Goal: Task Accomplishment & Management: Manage account settings

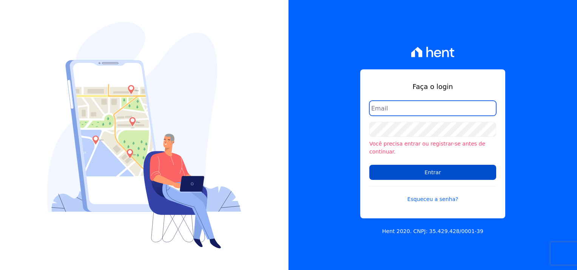
type input "[PERSON_NAME][EMAIL_ADDRESS][PERSON_NAME][DOMAIN_NAME]"
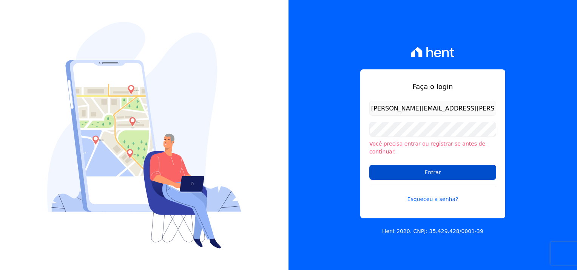
click at [455, 175] on input "Entrar" at bounding box center [432, 172] width 127 height 15
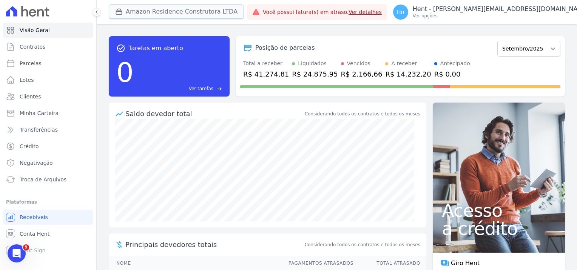
click at [190, 12] on button "Amazon Residence Construtora LTDA" at bounding box center [176, 12] width 135 height 14
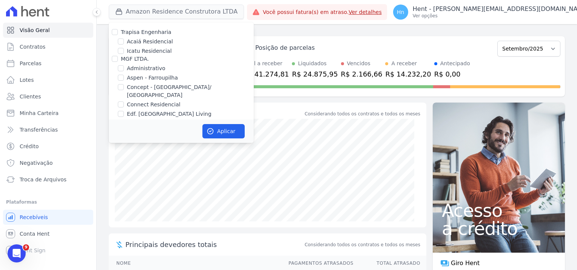
scroll to position [1666, 0]
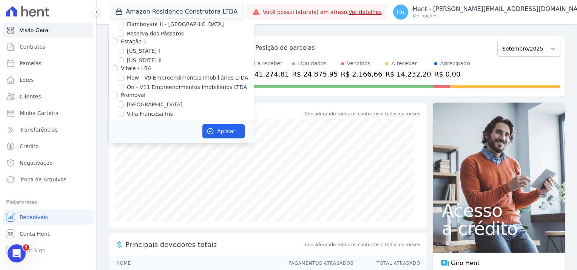
click at [116, 91] on div at bounding box center [115, 95] width 6 height 8
click at [116, 92] on input "Promoval" at bounding box center [115, 95] width 6 height 6
checkbox input "true"
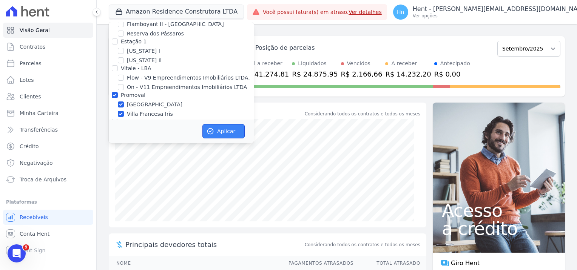
click at [229, 131] on button "Aplicar" at bounding box center [223, 131] width 42 height 14
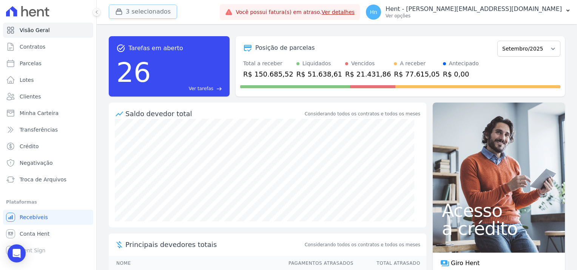
click at [150, 14] on button "3 selecionados" at bounding box center [143, 12] width 68 height 14
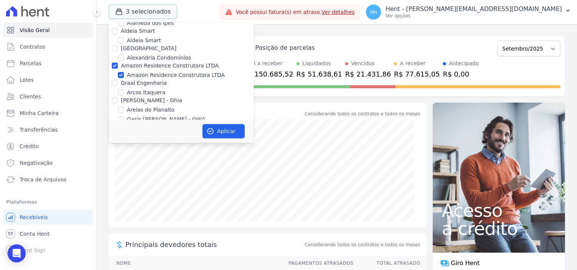
scroll to position [302, 0]
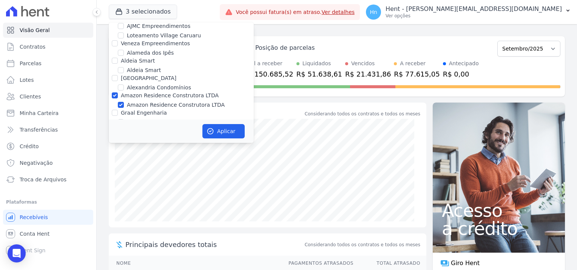
click at [157, 93] on label "Amazon Residence Construtora LTDA" at bounding box center [170, 96] width 98 height 6
click at [118, 93] on input "Amazon Residence Construtora LTDA" at bounding box center [115, 96] width 6 height 6
checkbox input "false"
click at [231, 137] on button "Aplicar" at bounding box center [223, 131] width 42 height 14
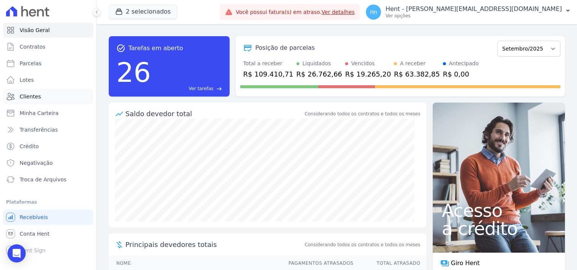
click at [33, 99] on span "Clientes" at bounding box center [30, 97] width 21 height 8
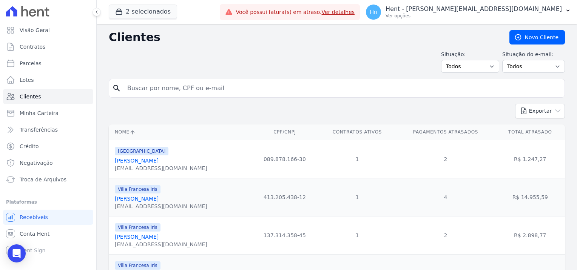
click at [167, 91] on input "search" at bounding box center [342, 88] width 439 height 15
paste input "[PERSON_NAME]"
click at [130, 88] on input "[PERSON_NAME]" at bounding box center [342, 88] width 439 height 15
type input "[PERSON_NAME]"
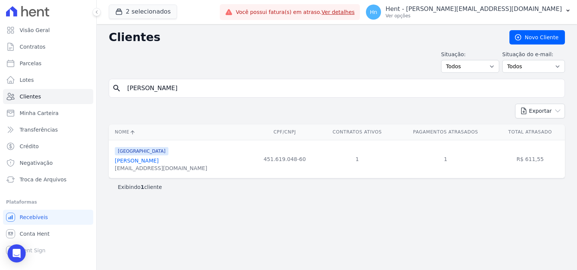
click at [130, 158] on link "[PERSON_NAME]" at bounding box center [137, 161] width 44 height 6
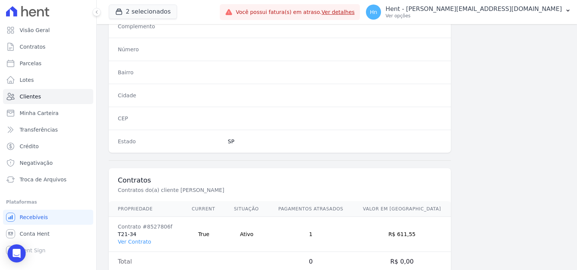
scroll to position [434, 0]
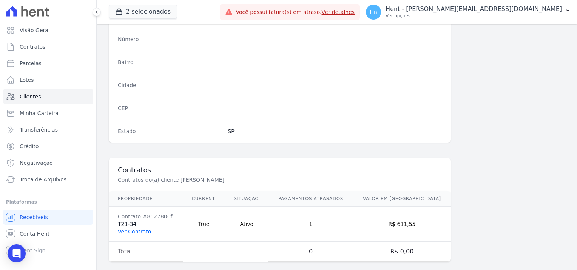
click at [137, 229] on link "Ver Contrato" at bounding box center [134, 232] width 33 height 6
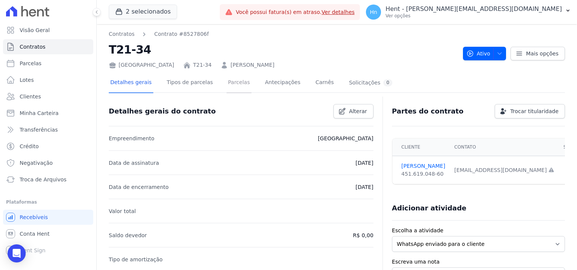
click at [228, 80] on link "Parcelas" at bounding box center [239, 83] width 25 height 20
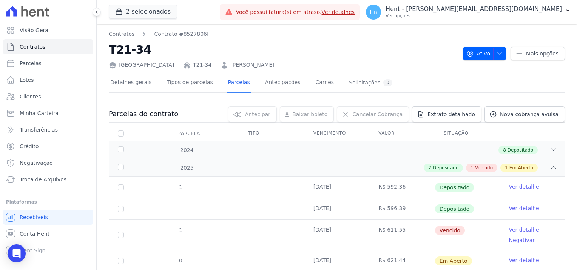
scroll to position [23, 0]
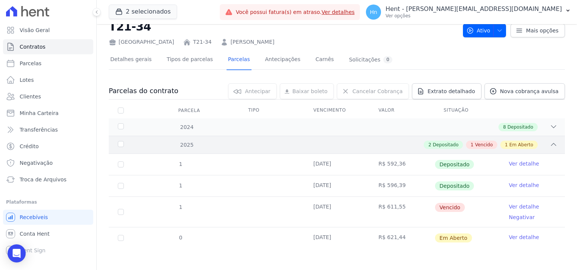
click at [477, 143] on span "Vencido" at bounding box center [484, 145] width 18 height 7
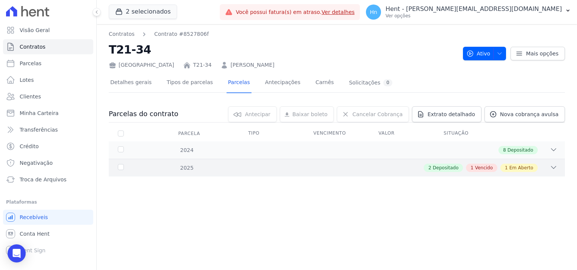
click at [493, 169] on span "Vencido" at bounding box center [484, 168] width 18 height 7
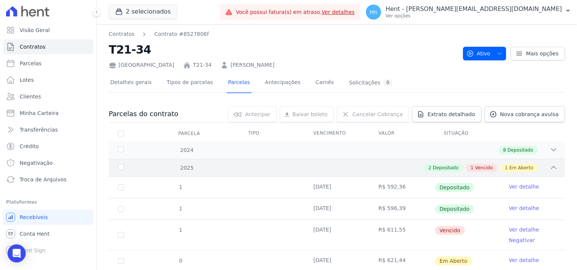
scroll to position [23, 0]
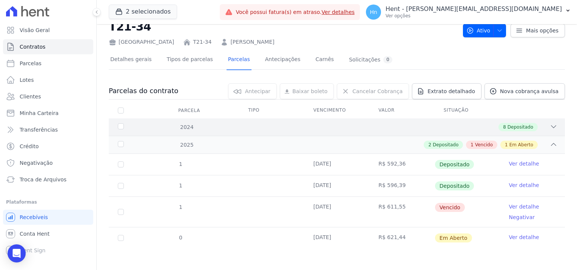
click at [190, 127] on div "8 Depositado" at bounding box center [359, 127] width 397 height 8
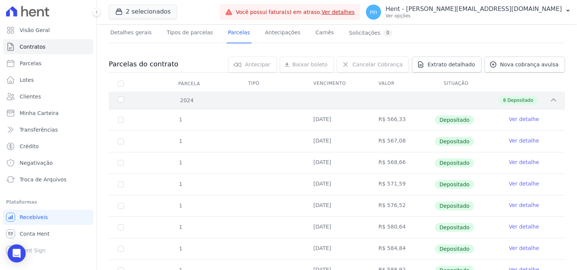
scroll to position [0, 0]
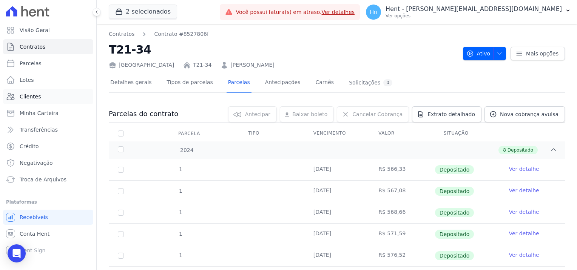
click at [38, 101] on link "Clientes" at bounding box center [48, 96] width 90 height 15
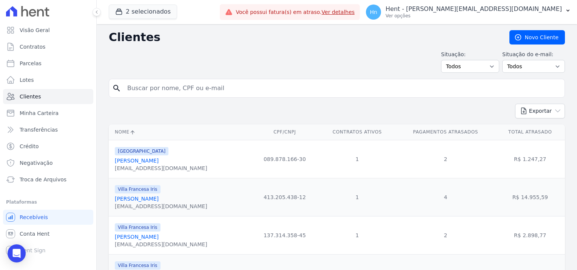
drag, startPoint x: 210, startPoint y: 91, endPoint x: 163, endPoint y: 89, distance: 47.3
click at [163, 89] on input "search" at bounding box center [342, 88] width 439 height 15
type input "[PERSON_NAME]"
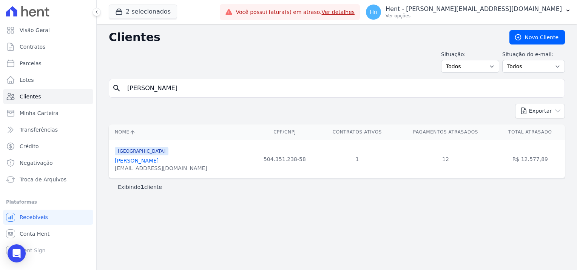
click at [130, 159] on link "[PERSON_NAME]" at bounding box center [137, 161] width 44 height 6
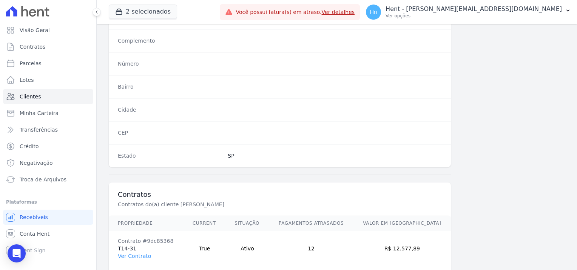
scroll to position [434, 0]
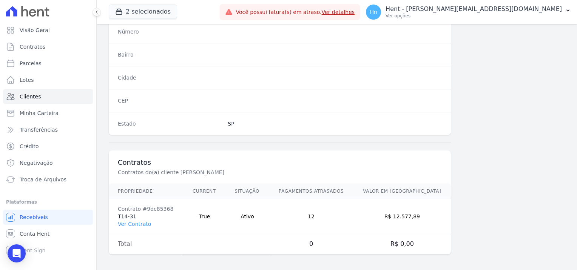
drag, startPoint x: 134, startPoint y: 221, endPoint x: 184, endPoint y: 217, distance: 49.2
click at [134, 221] on link "Ver Contrato" at bounding box center [134, 224] width 33 height 6
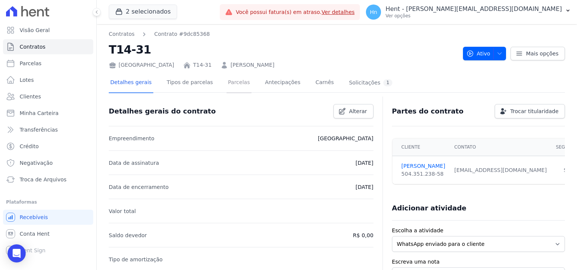
click at [227, 86] on link "Parcelas" at bounding box center [239, 83] width 25 height 20
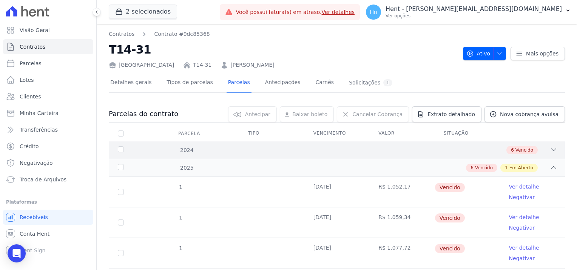
click at [516, 151] on span "Vencido" at bounding box center [525, 150] width 18 height 7
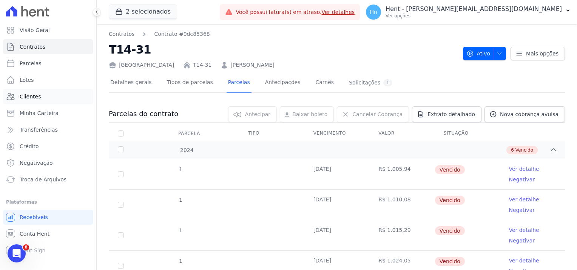
click at [43, 100] on link "Clientes" at bounding box center [48, 96] width 90 height 15
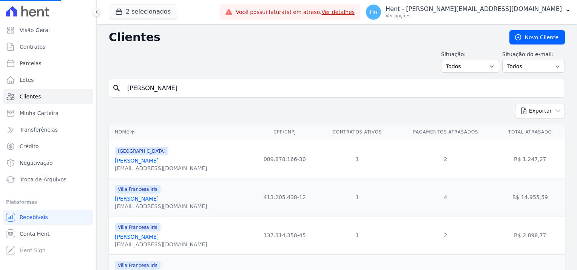
drag, startPoint x: 220, startPoint y: 90, endPoint x: 114, endPoint y: 88, distance: 106.1
click at [114, 88] on div "search [PERSON_NAME]" at bounding box center [337, 88] width 456 height 19
paste input "[PERSON_NAME]"
type input "[PERSON_NAME]"
click at [186, 88] on input "search" at bounding box center [342, 88] width 439 height 15
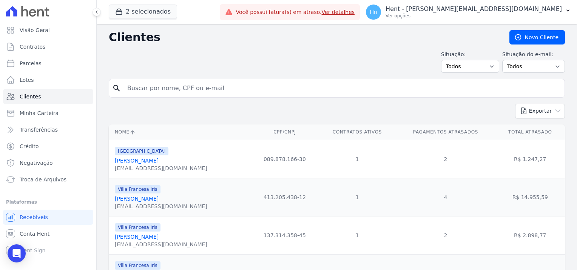
paste input "[PERSON_NAME]"
type input "[PERSON_NAME]"
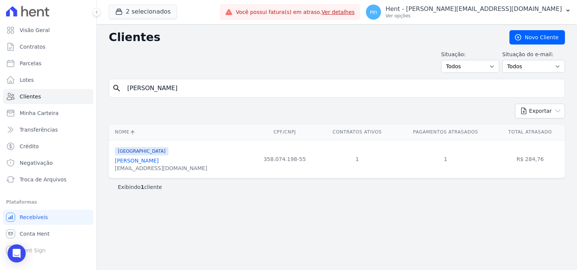
click at [159, 162] on link "[PERSON_NAME]" at bounding box center [137, 161] width 44 height 6
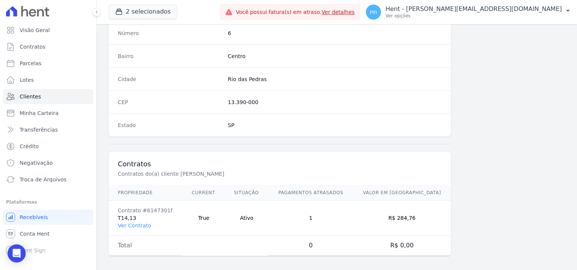
scroll to position [434, 0]
click at [131, 225] on link "Ver Contrato" at bounding box center [134, 224] width 33 height 6
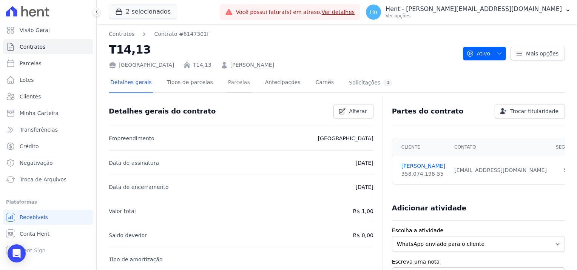
click at [233, 82] on link "Parcelas" at bounding box center [239, 83] width 25 height 20
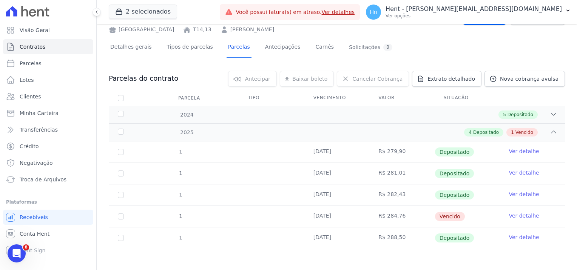
scroll to position [36, 0]
click at [43, 101] on link "Clientes" at bounding box center [48, 96] width 90 height 15
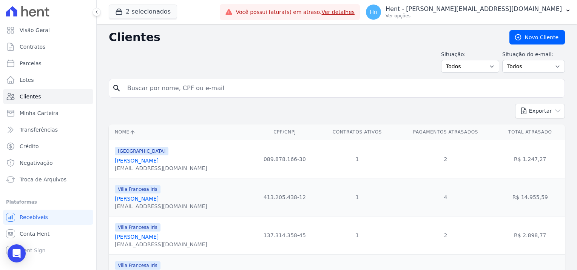
click at [147, 91] on input "search" at bounding box center [342, 88] width 439 height 15
paste input "[PERSON_NAME]"
type input "[PERSON_NAME]"
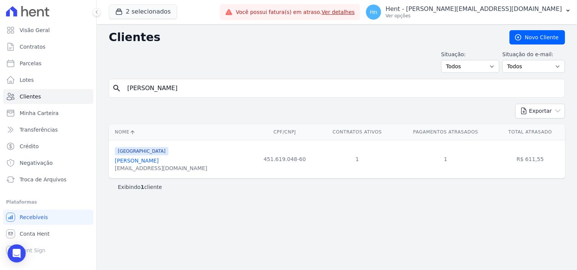
click at [150, 162] on link "[PERSON_NAME]" at bounding box center [137, 161] width 44 height 6
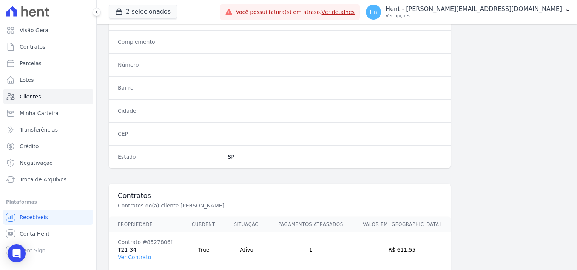
scroll to position [434, 0]
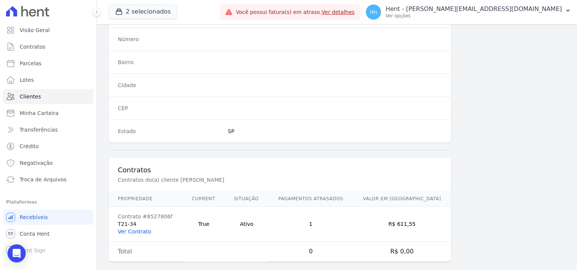
click at [132, 229] on link "Ver Contrato" at bounding box center [134, 232] width 33 height 6
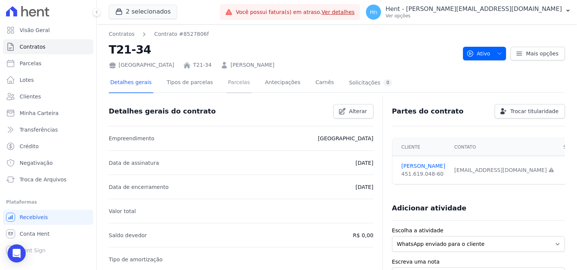
click at [233, 85] on link "Parcelas" at bounding box center [239, 83] width 25 height 20
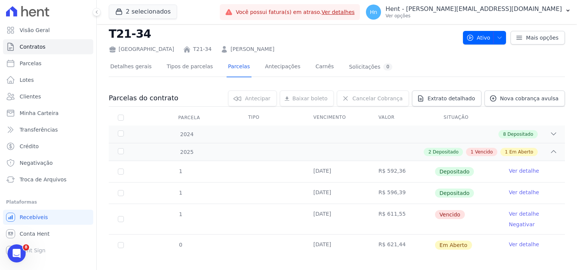
scroll to position [23, 0]
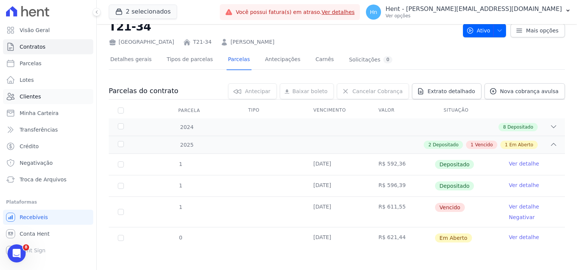
click at [32, 96] on span "Clientes" at bounding box center [30, 97] width 21 height 8
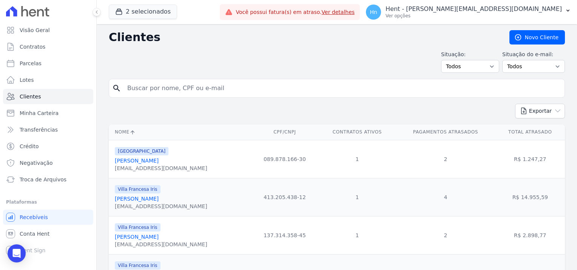
drag, startPoint x: 195, startPoint y: 102, endPoint x: 181, endPoint y: 92, distance: 17.3
click at [194, 102] on form "search" at bounding box center [337, 91] width 456 height 25
click at [178, 91] on input "search" at bounding box center [342, 88] width 439 height 15
paste input "[PERSON_NAME]"
type input "[PERSON_NAME]"
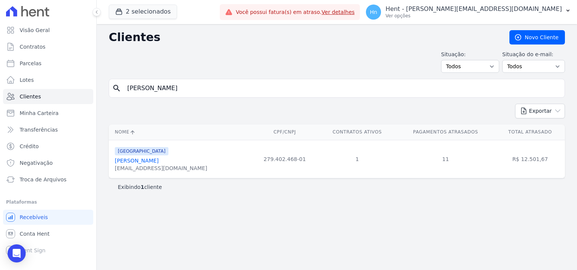
click at [145, 161] on link "[PERSON_NAME]" at bounding box center [137, 161] width 44 height 6
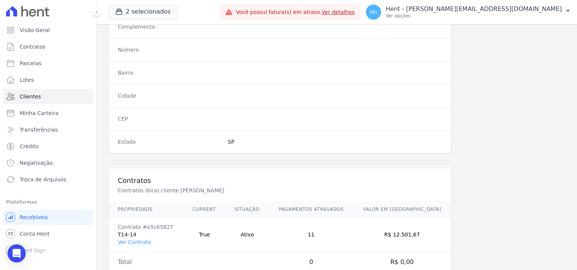
scroll to position [434, 0]
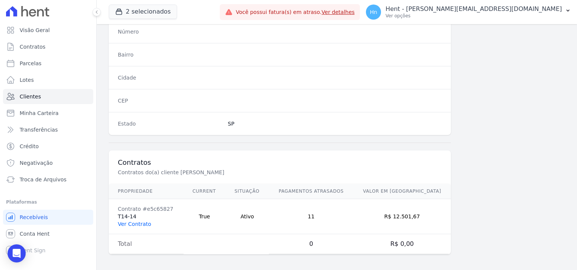
click at [144, 221] on link "Ver Contrato" at bounding box center [134, 224] width 33 height 6
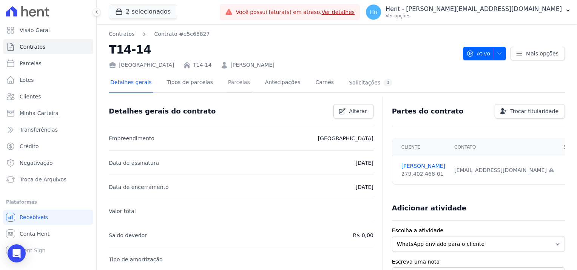
click at [227, 85] on link "Parcelas" at bounding box center [239, 83] width 25 height 20
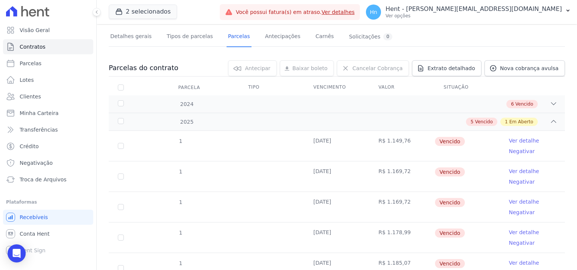
scroll to position [76, 0]
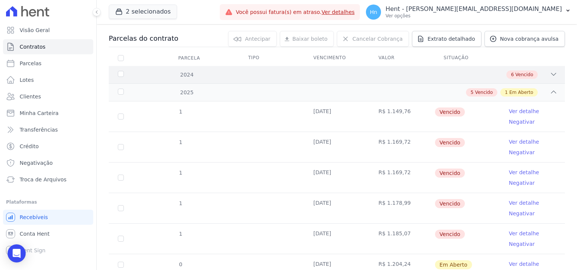
click at [521, 74] on span "Vencido" at bounding box center [525, 74] width 18 height 7
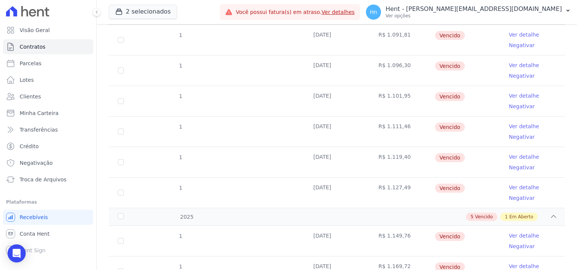
scroll to position [59, 0]
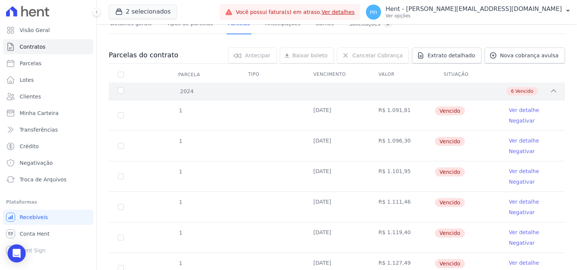
click at [120, 91] on div "2024" at bounding box center [136, 92] width 40 height 8
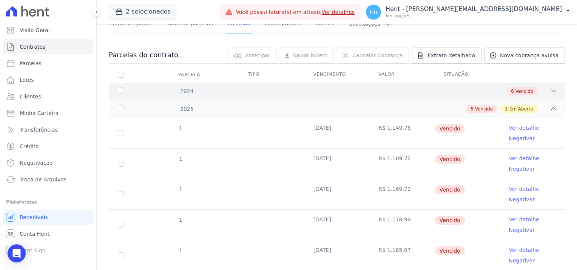
click at [120, 92] on div "2024" at bounding box center [136, 92] width 40 height 8
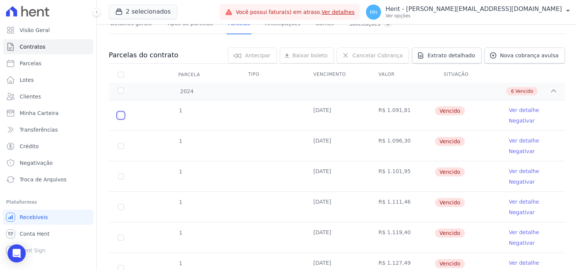
click at [122, 113] on input "checkbox" at bounding box center [121, 116] width 6 height 6
checkbox input "true"
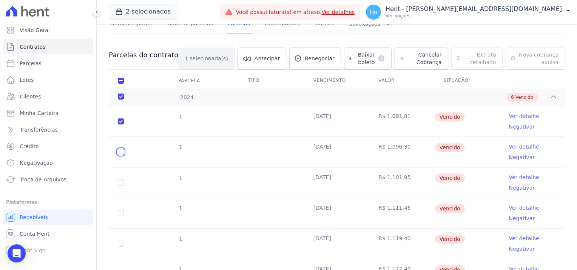
click at [120, 153] on input "checkbox" at bounding box center [121, 152] width 6 height 6
checkbox input "true"
click at [123, 180] on input "checkbox" at bounding box center [121, 183] width 6 height 6
checkbox input "true"
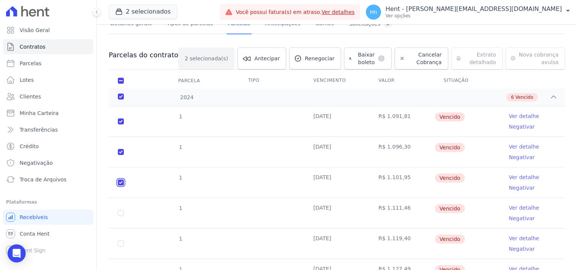
checkbox input "true"
click at [121, 212] on input "checkbox" at bounding box center [121, 213] width 6 height 6
checkbox input "true"
click at [118, 244] on input "checkbox" at bounding box center [121, 244] width 6 height 6
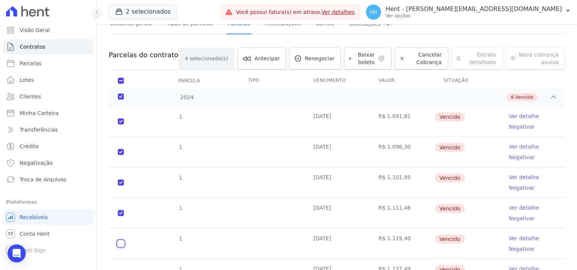
checkbox input "true"
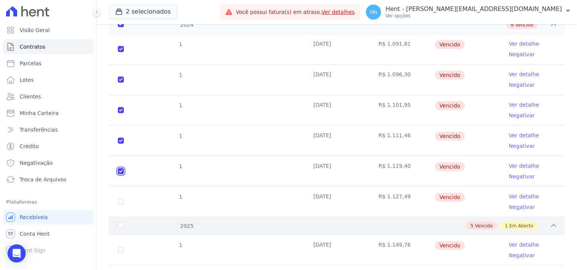
scroll to position [134, 0]
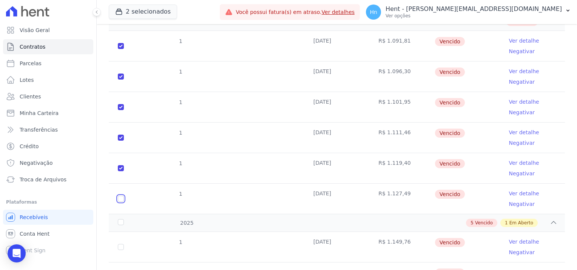
click at [120, 197] on input "checkbox" at bounding box center [121, 199] width 6 height 6
checkbox input "true"
click at [118, 223] on div "2025" at bounding box center [136, 223] width 40 height 8
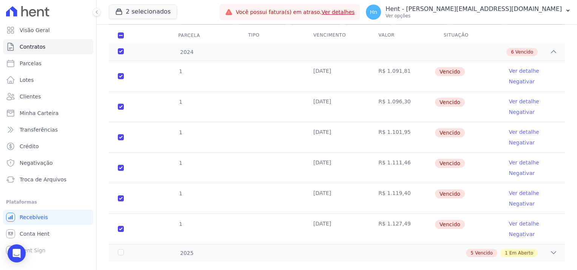
scroll to position [117, 0]
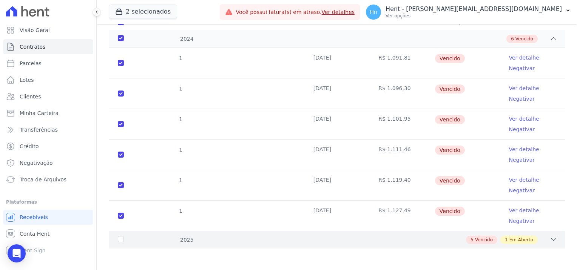
click at [550, 238] on icon at bounding box center [554, 240] width 8 height 8
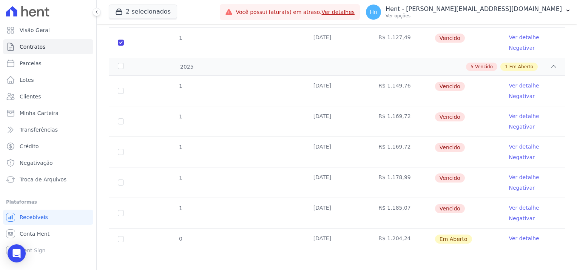
scroll to position [292, 0]
click at [119, 91] on input "checkbox" at bounding box center [121, 90] width 6 height 6
checkbox input "true"
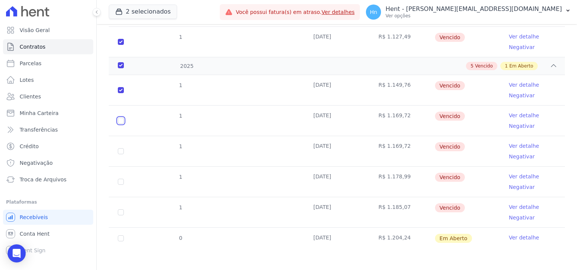
click at [122, 122] on input "checkbox" at bounding box center [121, 121] width 6 height 6
checkbox input "true"
click at [120, 150] on input "checkbox" at bounding box center [121, 151] width 6 height 6
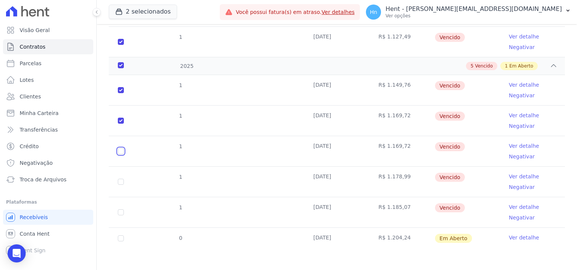
checkbox input "true"
click at [120, 182] on input "checkbox" at bounding box center [121, 182] width 6 height 6
checkbox input "true"
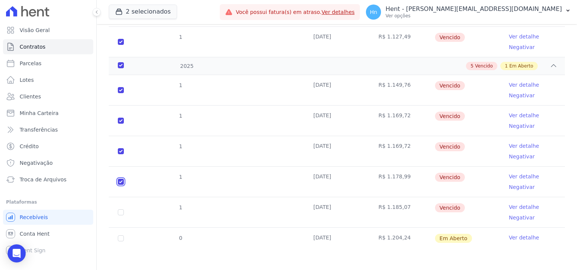
checkbox input "true"
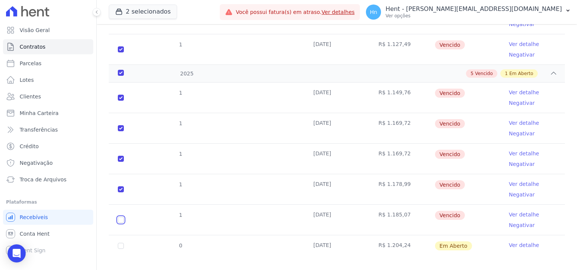
click at [119, 217] on input "checkbox" at bounding box center [121, 220] width 6 height 6
checkbox input "true"
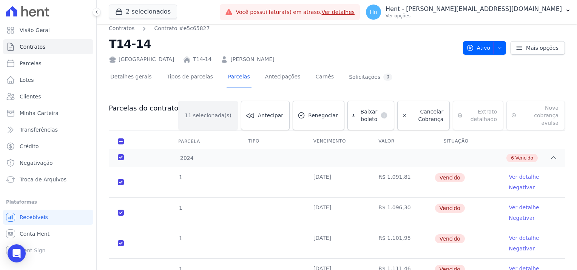
scroll to position [0, 0]
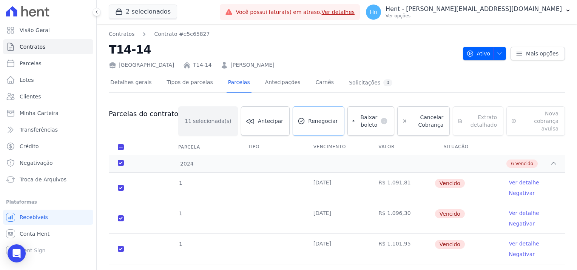
click at [308, 118] on span "Renegociar" at bounding box center [323, 121] width 30 height 8
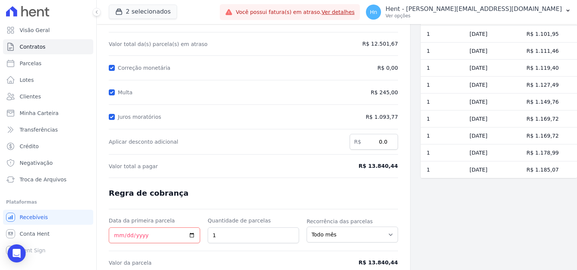
scroll to position [106, 0]
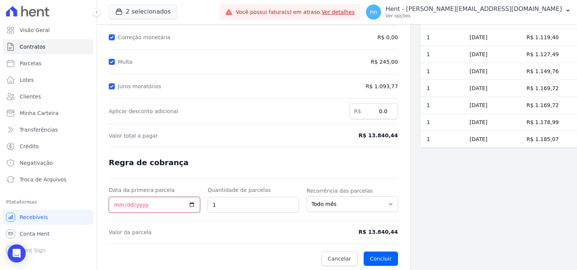
click at [192, 203] on input "Data da primeira parcela" at bounding box center [154, 205] width 91 height 16
click at [263, 151] on form "Cálculo da renegociação Quantidade de parcelas 11 Valor total da(s) parcela(s) …" at bounding box center [253, 114] width 289 height 306
click at [223, 204] on input "1" at bounding box center [253, 205] width 91 height 16
click at [220, 203] on input "113" at bounding box center [253, 205] width 91 height 16
click at [216, 204] on input "113" at bounding box center [253, 205] width 91 height 16
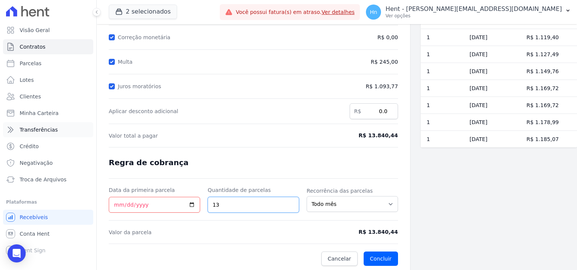
type input "13"
click at [41, 94] on link "Clientes" at bounding box center [48, 96] width 90 height 15
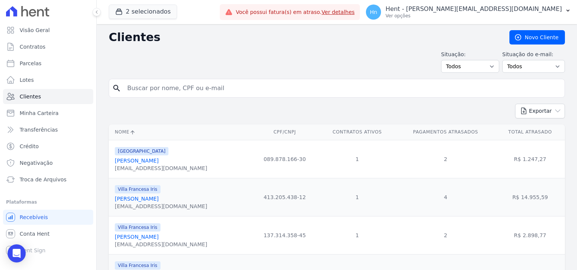
click at [181, 85] on input "search" at bounding box center [342, 88] width 439 height 15
paste input "[PERSON_NAME]"
type input "[PERSON_NAME]"
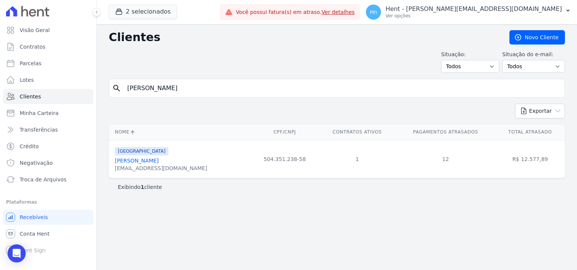
click at [145, 162] on link "[PERSON_NAME]" at bounding box center [137, 161] width 44 height 6
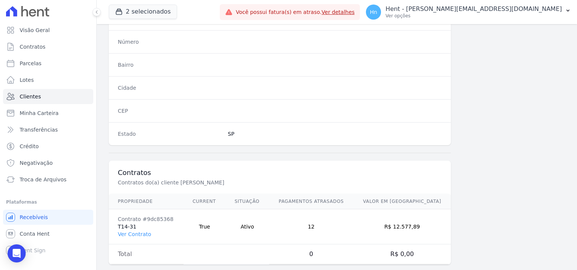
scroll to position [434, 0]
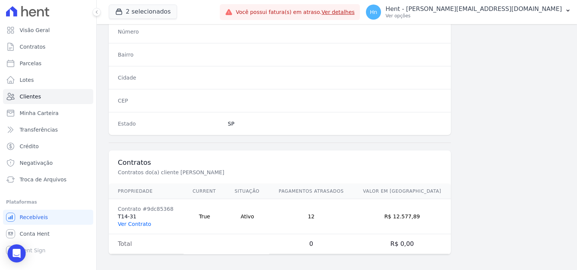
click at [139, 221] on link "Ver Contrato" at bounding box center [134, 224] width 33 height 6
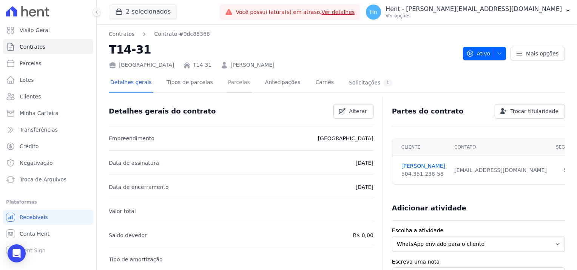
click at [227, 82] on link "Parcelas" at bounding box center [239, 83] width 25 height 20
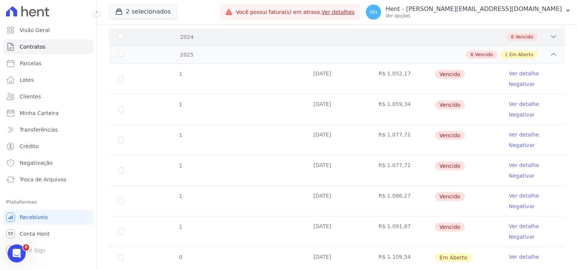
click at [122, 36] on div "2024" at bounding box center [136, 37] width 40 height 8
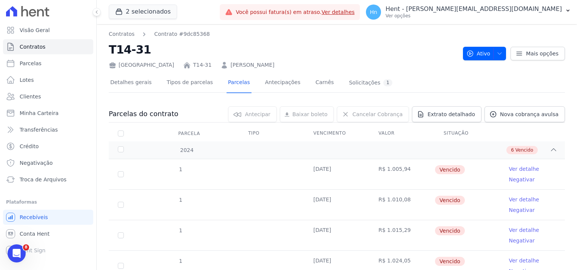
click at [119, 178] on td "1" at bounding box center [121, 174] width 24 height 30
click at [123, 174] on input "checkbox" at bounding box center [121, 174] width 6 height 6
checkbox input "true"
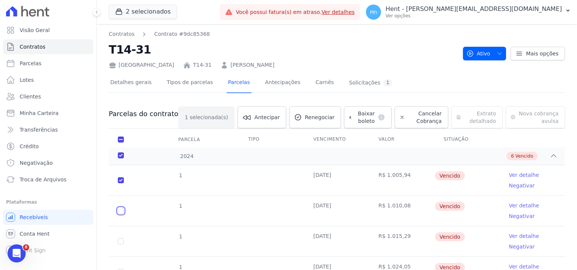
click at [120, 212] on input "checkbox" at bounding box center [121, 211] width 6 height 6
checkbox input "true"
click at [121, 240] on input "checkbox" at bounding box center [121, 242] width 6 height 6
checkbox input "true"
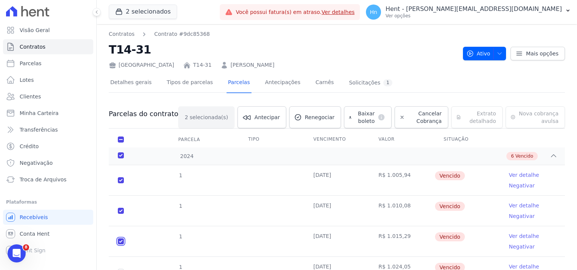
checkbox input "true"
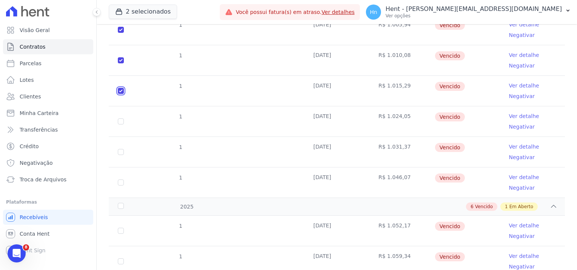
scroll to position [151, 0]
click at [121, 122] on input "checkbox" at bounding box center [121, 121] width 6 height 6
checkbox input "true"
click at [120, 150] on input "checkbox" at bounding box center [121, 152] width 6 height 6
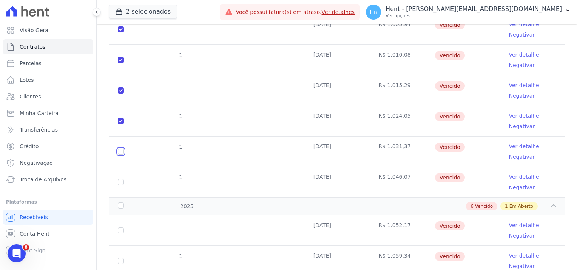
checkbox input "true"
click at [121, 181] on input "checkbox" at bounding box center [121, 182] width 6 height 6
checkbox input "true"
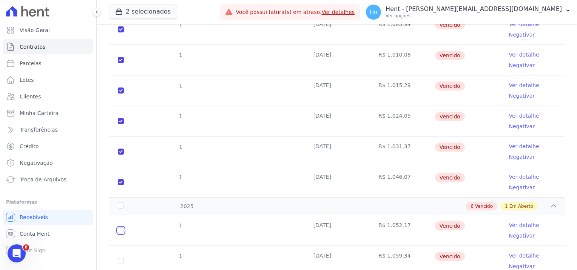
click at [120, 231] on input "checkbox" at bounding box center [121, 231] width 6 height 6
checkbox input "true"
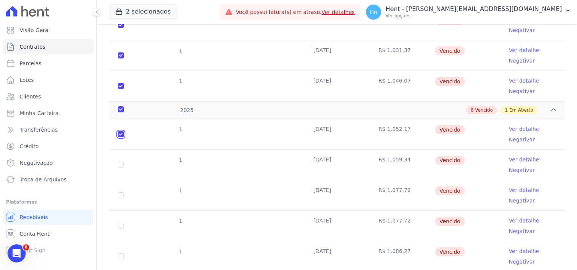
scroll to position [264, 0]
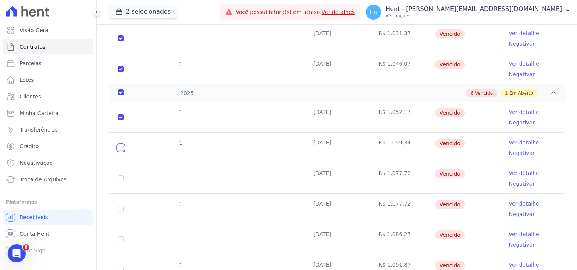
click at [119, 150] on input "checkbox" at bounding box center [121, 148] width 6 height 6
checkbox input "true"
drag, startPoint x: 121, startPoint y: 177, endPoint x: 129, endPoint y: 192, distance: 17.6
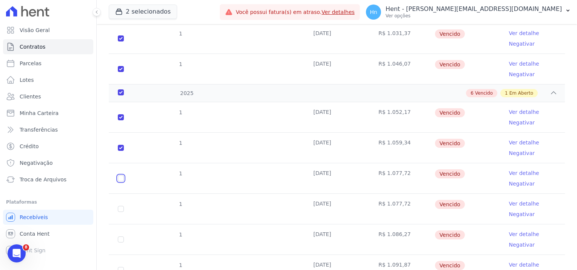
click at [121, 177] on input "checkbox" at bounding box center [121, 179] width 6 height 6
checkbox input "true"
click at [120, 210] on input "checkbox" at bounding box center [121, 209] width 6 height 6
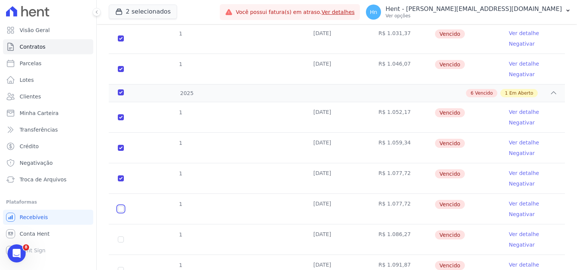
checkbox input "true"
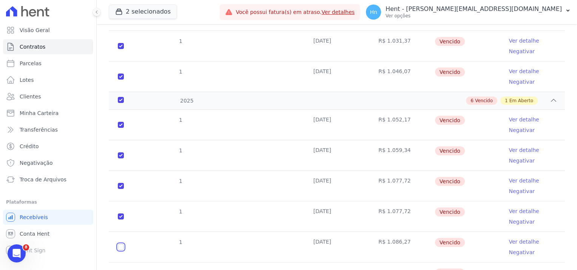
drag, startPoint x: 121, startPoint y: 238, endPoint x: 125, endPoint y: 239, distance: 4.6
click at [121, 244] on input "checkbox" at bounding box center [121, 247] width 6 height 6
checkbox input "true"
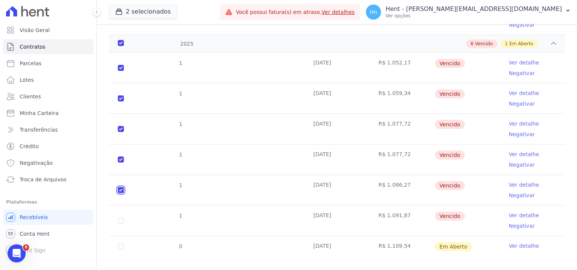
scroll to position [322, 0]
click at [119, 218] on input "checkbox" at bounding box center [121, 221] width 6 height 6
checkbox input "true"
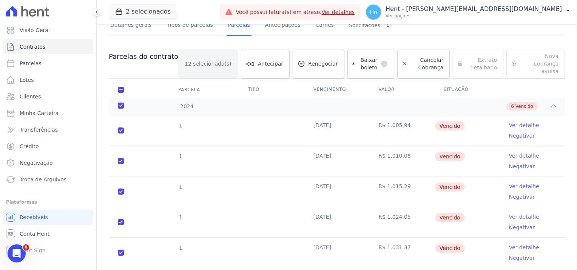
scroll to position [0, 0]
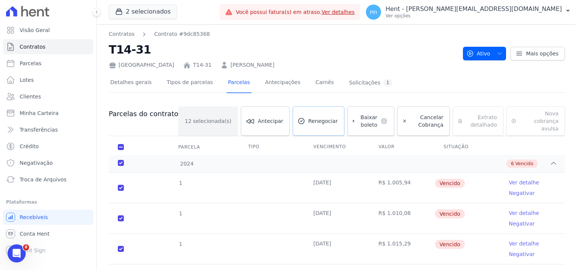
click at [309, 122] on link "Renegociar" at bounding box center [319, 121] width 52 height 29
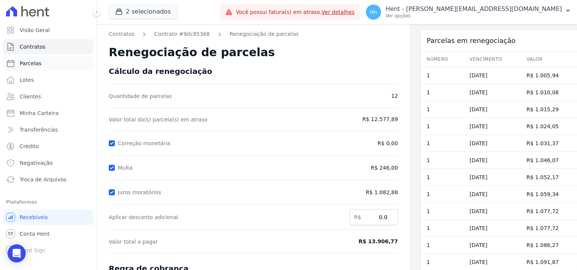
click at [34, 67] on span "Parcelas" at bounding box center [31, 64] width 22 height 8
select select
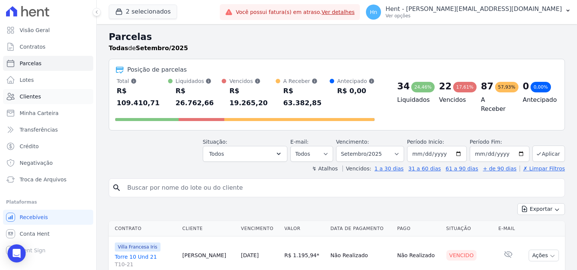
click at [32, 97] on span "Clientes" at bounding box center [30, 97] width 21 height 8
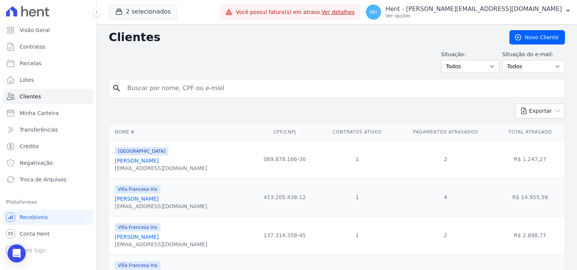
click at [222, 88] on input "search" at bounding box center [342, 88] width 439 height 15
drag, startPoint x: 167, startPoint y: 88, endPoint x: 155, endPoint y: 88, distance: 12.1
click at [155, 88] on input "search" at bounding box center [342, 88] width 439 height 15
paste input "[DEMOGRAPHIC_DATA] [PERSON_NAME]"
type input "[DEMOGRAPHIC_DATA] [PERSON_NAME]"
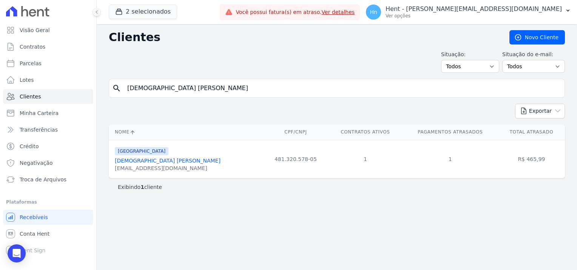
click at [151, 162] on link "[DEMOGRAPHIC_DATA] [PERSON_NAME]" at bounding box center [168, 161] width 106 height 6
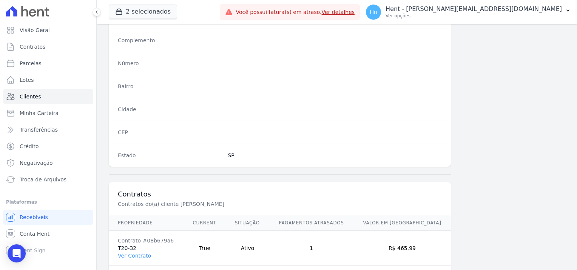
scroll to position [396, 0]
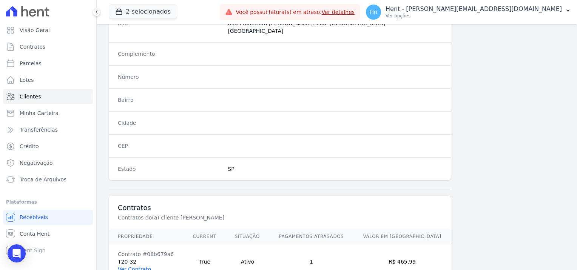
click at [136, 267] on link "Ver Contrato" at bounding box center [134, 270] width 33 height 6
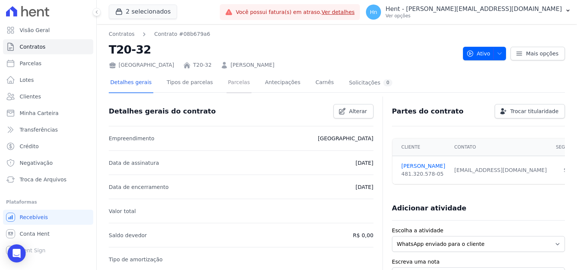
click at [230, 80] on link "Parcelas" at bounding box center [239, 83] width 25 height 20
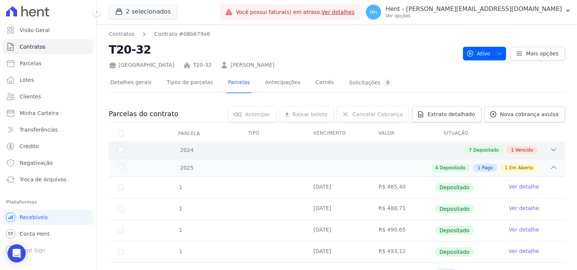
click at [516, 149] on span "Vencido" at bounding box center [525, 150] width 18 height 7
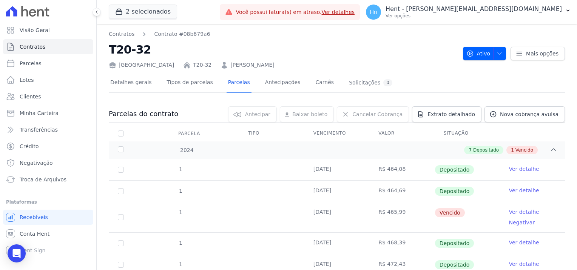
click at [117, 219] on td "1" at bounding box center [121, 217] width 24 height 30
click at [122, 218] on input "checkbox" at bounding box center [121, 218] width 6 height 6
checkbox input "true"
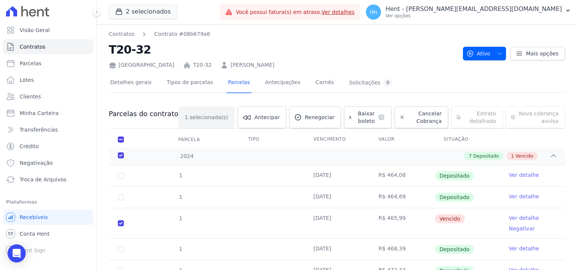
click at [519, 217] on link "Ver detalhe" at bounding box center [524, 219] width 30 height 8
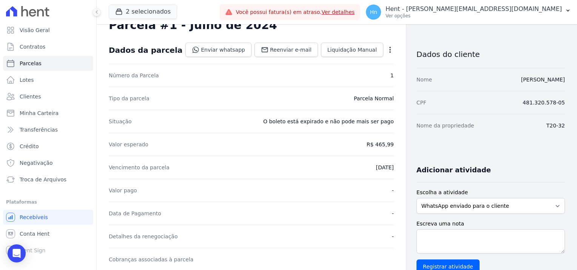
scroll to position [38, 0]
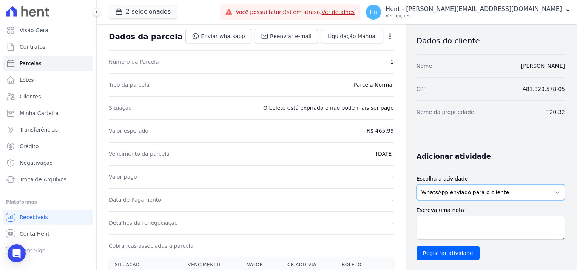
click at [553, 190] on select "WhatsApp enviado para o cliente Adicionar um comentário Ligação feita para o cl…" at bounding box center [491, 193] width 148 height 16
select select "note"
click at [417, 185] on select "WhatsApp enviado para o cliente Adicionar um comentário Ligação feita para o cl…" at bounding box center [491, 193] width 148 height 16
click at [553, 194] on select "WhatsApp enviado para o cliente Adicionar um comentário Ligação feita para o cl…" at bounding box center [491, 193] width 148 height 16
click at [417, 185] on select "WhatsApp enviado para o cliente Adicionar um comentário Ligação feita para o cl…" at bounding box center [491, 193] width 148 height 16
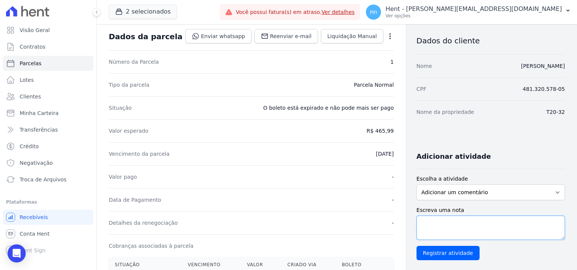
click at [466, 231] on textarea "Escreva uma nota" at bounding box center [491, 228] width 148 height 24
click at [464, 227] on textarea "Escreva uma nota" at bounding box center [491, 228] width 148 height 24
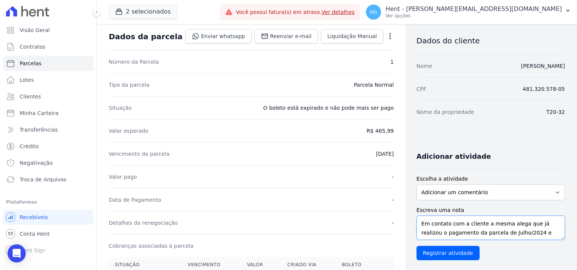
scroll to position [6, 0]
click at [489, 235] on textarea "Em contato com a cliente a mesma alega que já realizou o pagamento da parcela d…" at bounding box center [491, 228] width 148 height 24
click at [417, 225] on textarea "Em contato com a cliente a mesma alega que já realizou o pagamento da parcela d…" at bounding box center [491, 228] width 148 height 24
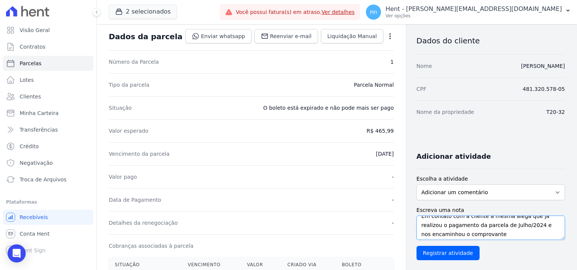
scroll to position [9, 0]
click at [496, 228] on textarea "Em contato com a cliente a mesma alega que já realizou o pagamento da parcela d…" at bounding box center [491, 228] width 148 height 24
click at [463, 230] on textarea "Em contato com a cliente a mesma alega que já realizou o pagamento da parcela d…" at bounding box center [491, 228] width 148 height 24
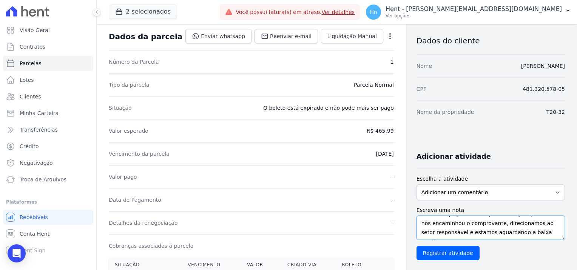
scroll to position [0, 0]
drag, startPoint x: 551, startPoint y: 232, endPoint x: 388, endPoint y: 208, distance: 165.7
type textarea "Em contato com a cliente a mesma alega que já realizou o pagamento da parcela d…"
click at [442, 253] on input "Registrar atividade" at bounding box center [448, 253] width 63 height 14
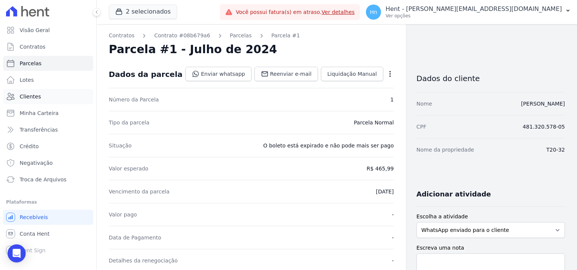
click at [41, 98] on link "Clientes" at bounding box center [48, 96] width 90 height 15
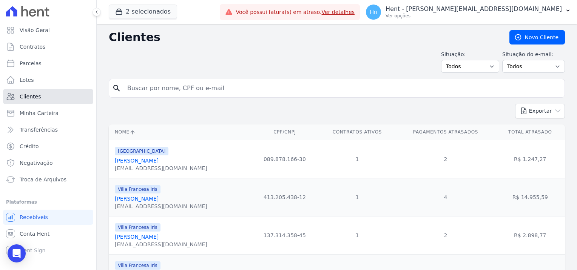
drag, startPoint x: 28, startPoint y: 97, endPoint x: 33, endPoint y: 97, distance: 5.3
click at [28, 97] on span "Clientes" at bounding box center [30, 97] width 21 height 8
click at [171, 88] on input "search" at bounding box center [342, 88] width 439 height 15
paste input "[PERSON_NAME]"
type input "[PERSON_NAME]"
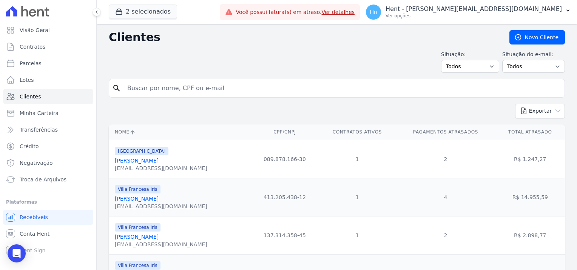
click at [171, 88] on input "search" at bounding box center [342, 88] width 439 height 15
paste input "[PERSON_NAME]"
type input "[PERSON_NAME]"
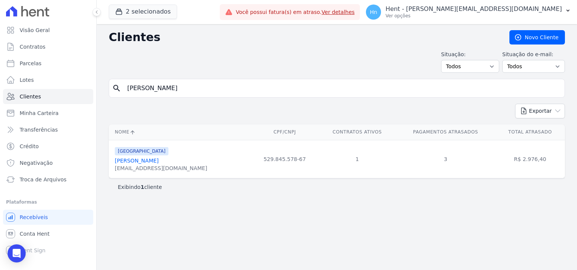
click at [159, 161] on link "[PERSON_NAME]" at bounding box center [137, 161] width 44 height 6
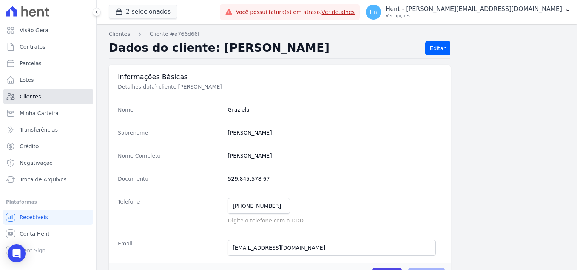
click at [38, 98] on span "Clientes" at bounding box center [30, 97] width 21 height 8
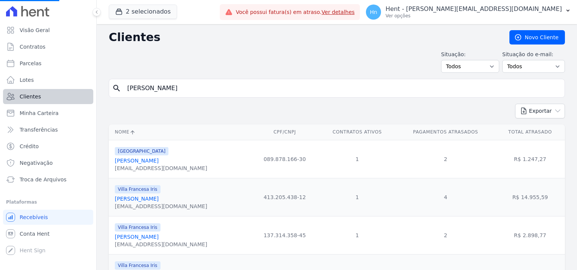
drag, startPoint x: 222, startPoint y: 90, endPoint x: 77, endPoint y: 92, distance: 145.1
click at [77, 92] on div "Visão Geral Contratos [GEOGRAPHIC_DATA] Lotes Clientes Minha Carteira Transferê…" at bounding box center [288, 135] width 577 height 270
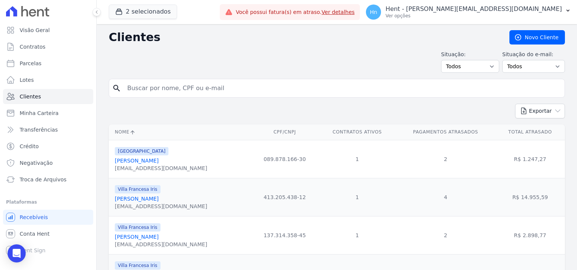
click at [216, 94] on input "search" at bounding box center [342, 88] width 439 height 15
paste input "[PERSON_NAME]"
type input "[PERSON_NAME]"
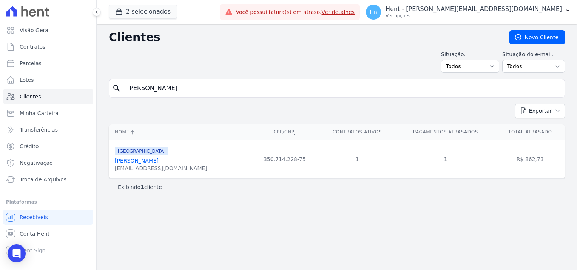
click at [145, 163] on link "[PERSON_NAME]" at bounding box center [137, 161] width 44 height 6
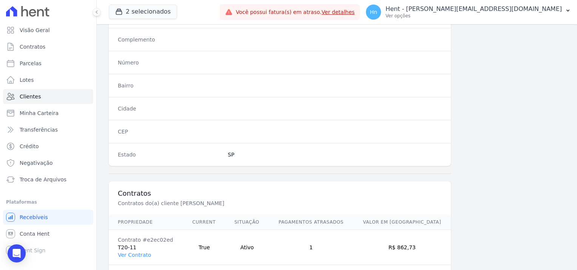
scroll to position [396, 0]
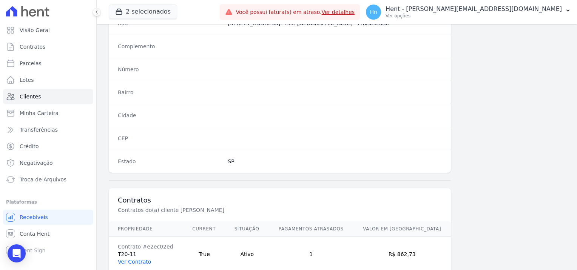
click at [142, 261] on link "Ver Contrato" at bounding box center [134, 262] width 33 height 6
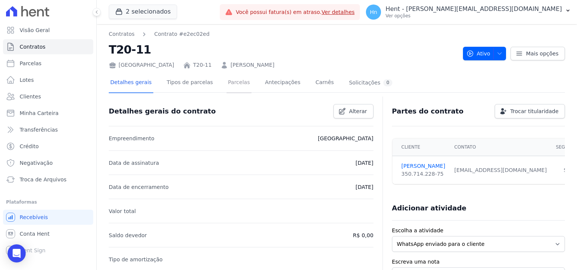
click at [228, 84] on link "Parcelas" at bounding box center [239, 83] width 25 height 20
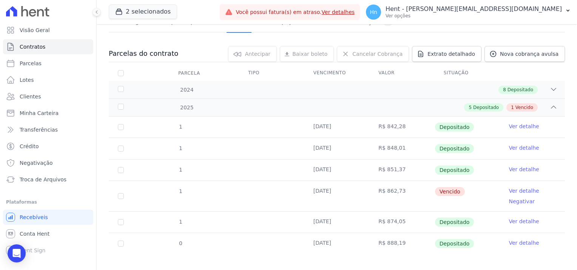
scroll to position [66, 0]
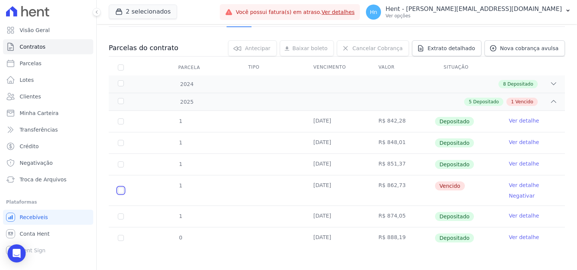
click at [121, 190] on input "checkbox" at bounding box center [121, 191] width 6 height 6
checkbox input "true"
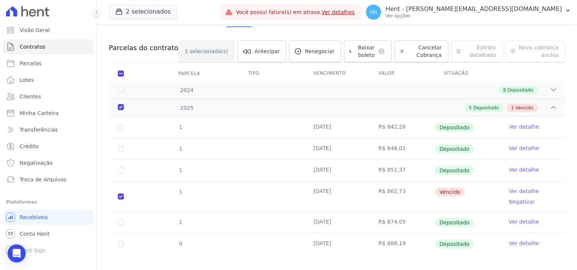
click at [522, 190] on link "Ver detalhe" at bounding box center [524, 192] width 30 height 8
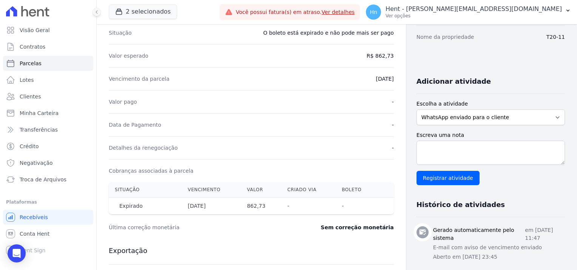
scroll to position [113, 0]
click at [489, 120] on select "WhatsApp enviado para o cliente Adicionar um comentário Ligação feita para o cl…" at bounding box center [491, 117] width 148 height 16
select select "note"
click at [417, 109] on select "WhatsApp enviado para o cliente Adicionar um comentário Ligação feita para o cl…" at bounding box center [491, 117] width 148 height 16
click at [447, 146] on textarea "Escreva uma nota" at bounding box center [491, 153] width 148 height 24
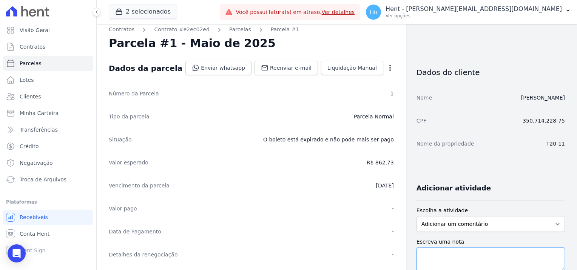
scroll to position [0, 0]
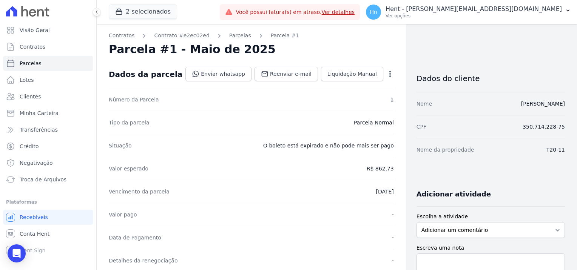
drag, startPoint x: 543, startPoint y: 148, endPoint x: 566, endPoint y: 149, distance: 22.7
copy dd "T20-11"
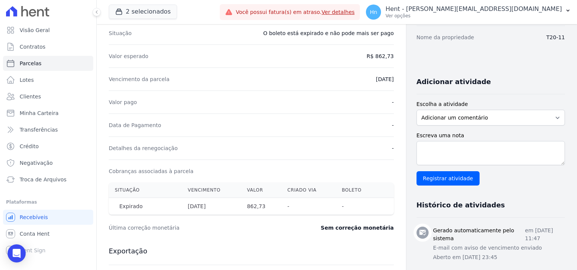
scroll to position [113, 0]
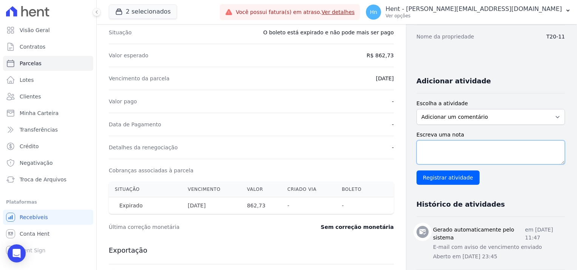
click at [428, 154] on textarea "Escreva uma nota" at bounding box center [491, 153] width 148 height 24
paste textarea "Em contato com a cliente a mesma alega que já realizou o pagamento da parcela d…"
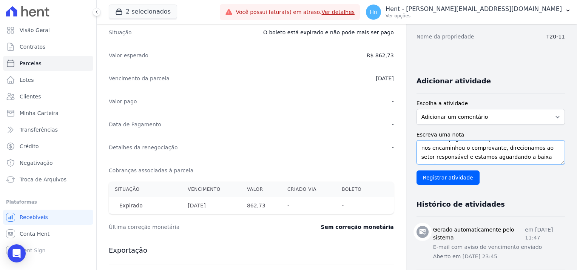
scroll to position [151, 0]
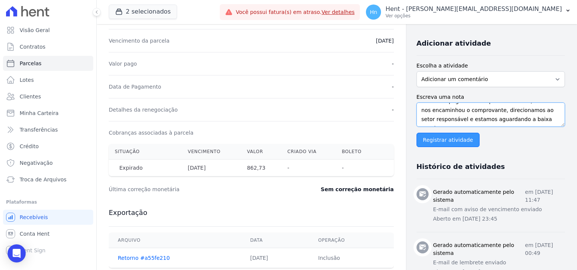
type textarea "Em contato com a cliente a mesma alega que já realizou o pagamento da parcela d…"
drag, startPoint x: 443, startPoint y: 141, endPoint x: 346, endPoint y: 113, distance: 101.6
click at [347, 113] on div "Contratos Contrato #e2ec02ed [GEOGRAPHIC_DATA] Parcela #1 [GEOGRAPHIC_DATA] #1 …" at bounding box center [331, 154] width 468 height 562
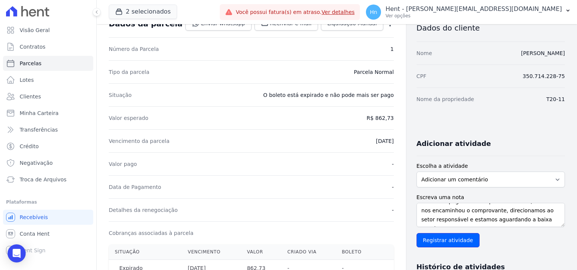
scroll to position [38, 0]
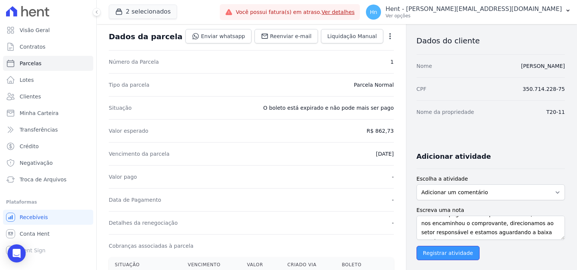
click at [431, 255] on input "Registrar atividade" at bounding box center [448, 253] width 63 height 14
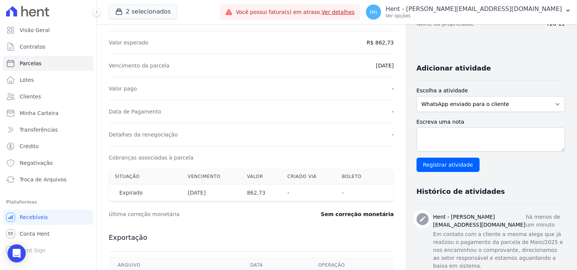
scroll to position [189, 0]
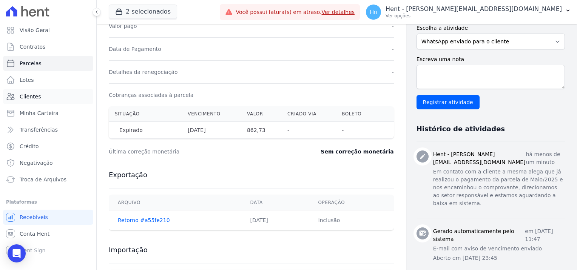
click at [38, 98] on span "Clientes" at bounding box center [30, 97] width 21 height 8
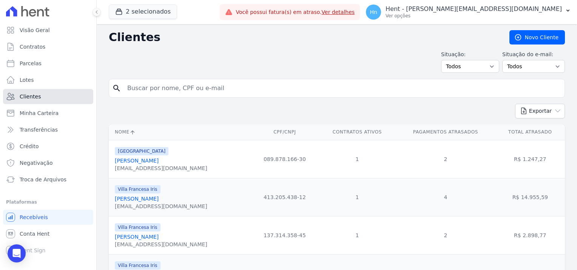
click at [38, 97] on span "Clientes" at bounding box center [30, 97] width 21 height 8
click at [175, 83] on input "search" at bounding box center [342, 88] width 439 height 15
paste input "[PERSON_NAME]"
type input "[PERSON_NAME]"
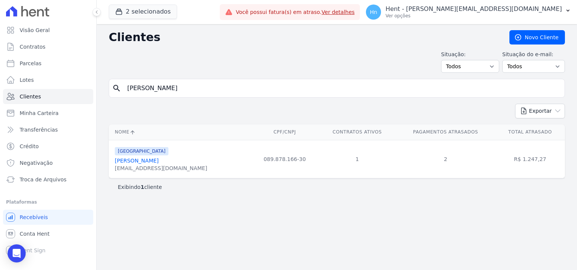
click at [141, 162] on link "[PERSON_NAME]" at bounding box center [137, 161] width 44 height 6
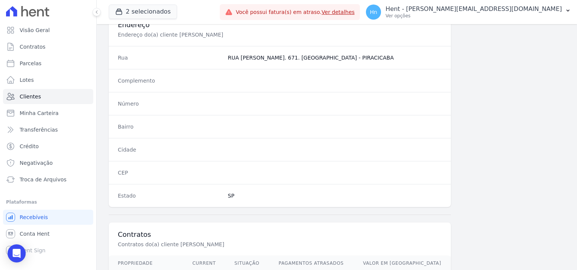
scroll to position [434, 0]
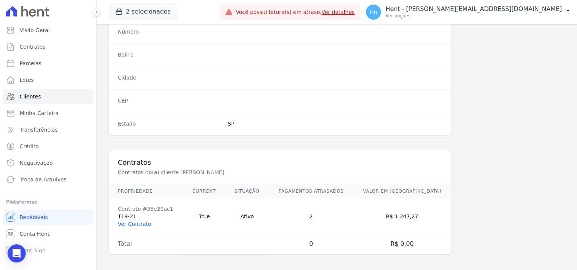
click at [130, 222] on link "Ver Contrato" at bounding box center [134, 224] width 33 height 6
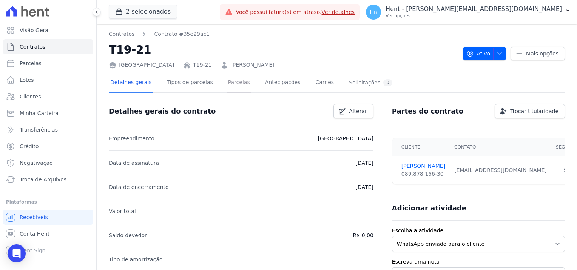
click at [228, 82] on link "Parcelas" at bounding box center [239, 83] width 25 height 20
